Goal: Task Accomplishment & Management: Use online tool/utility

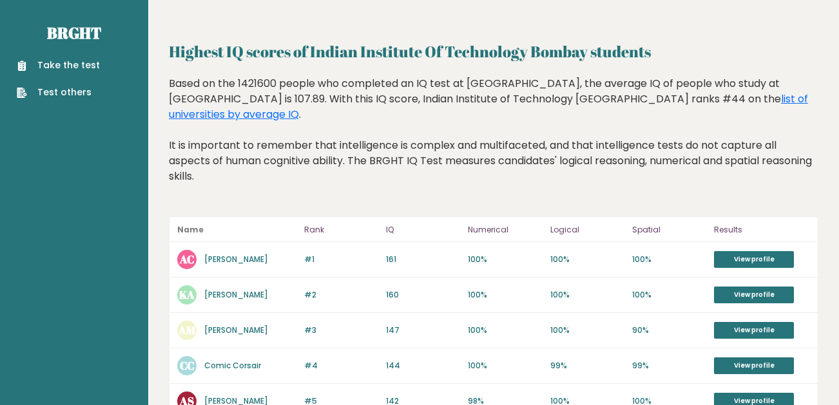
click at [54, 54] on div "Take the test Test others" at bounding box center [74, 71] width 128 height 56
click at [61, 64] on link "Take the test" at bounding box center [58, 66] width 83 height 14
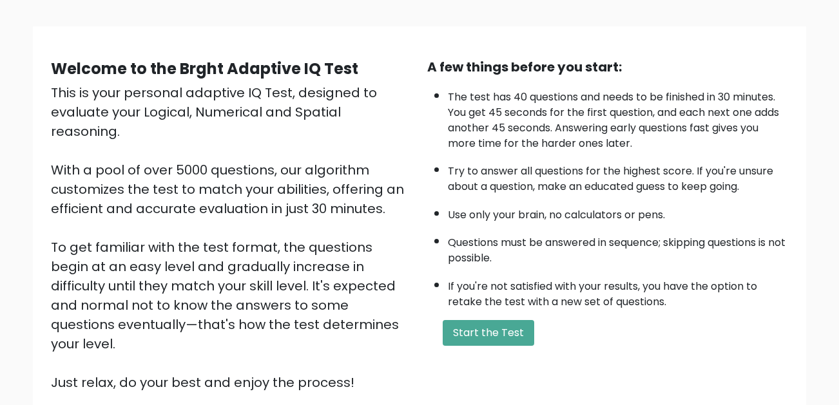
scroll to position [185, 0]
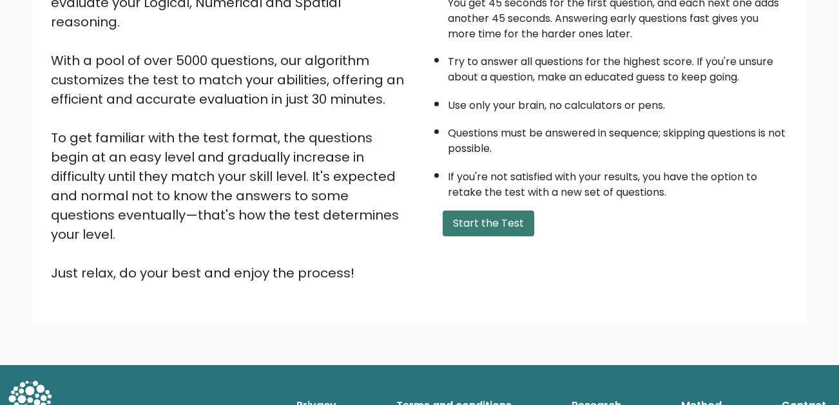
click at [484, 226] on button "Start the Test" at bounding box center [488, 224] width 91 height 26
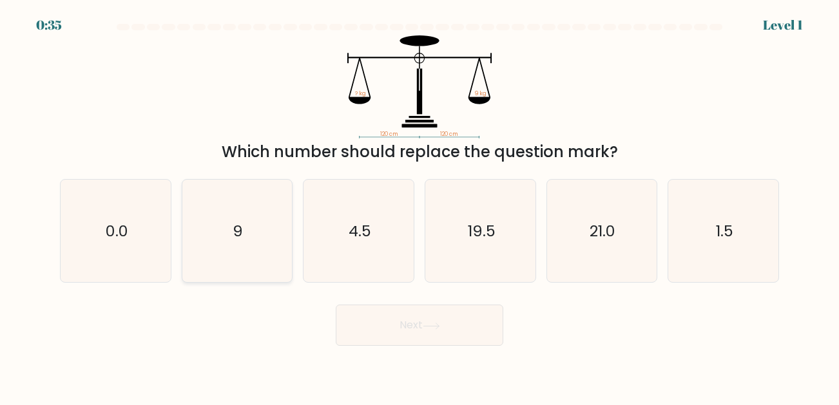
click at [245, 243] on icon "9" at bounding box center [237, 231] width 102 height 102
click at [419, 206] on input "b. 9" at bounding box center [419, 204] width 1 height 3
radio input "true"
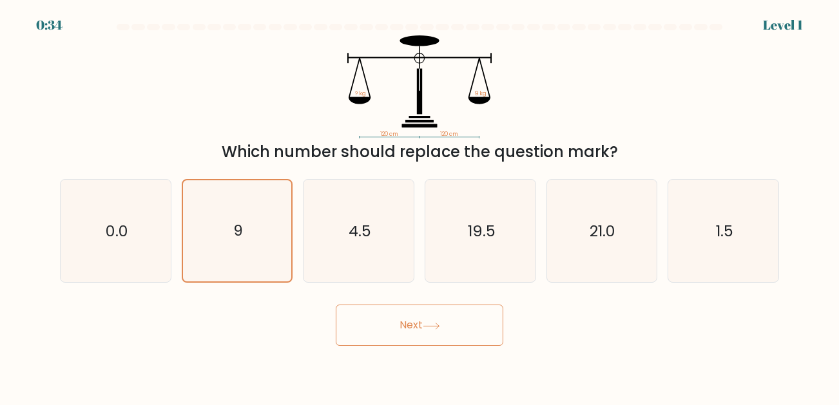
click at [460, 327] on button "Next" at bounding box center [419, 325] width 167 height 41
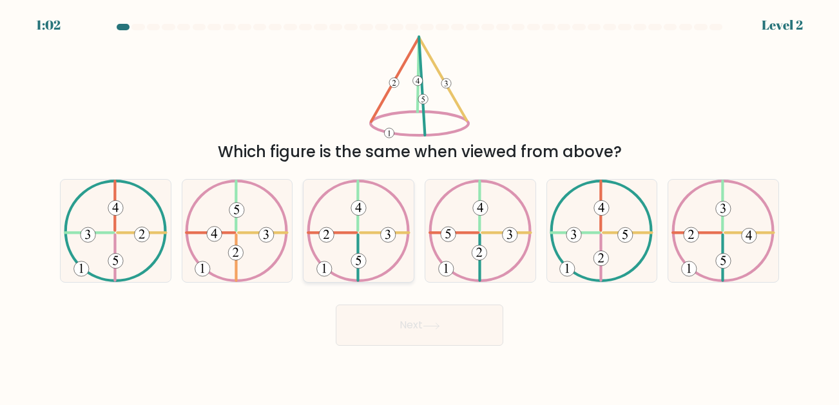
click at [366, 262] on icon at bounding box center [359, 231] width 104 height 102
click at [419, 206] on input "c." at bounding box center [419, 204] width 1 height 3
radio input "true"
click at [444, 349] on body "1:02 Level 2" at bounding box center [419, 202] width 839 height 405
click at [455, 329] on button "Next" at bounding box center [419, 325] width 167 height 41
